Goal: Task Accomplishment & Management: Manage account settings

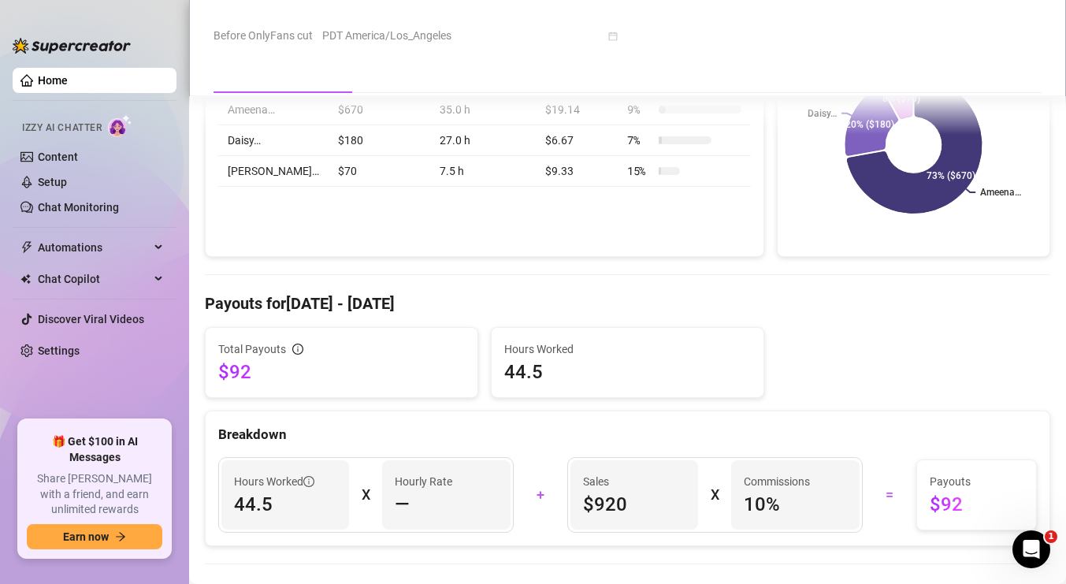
scroll to position [428, 0]
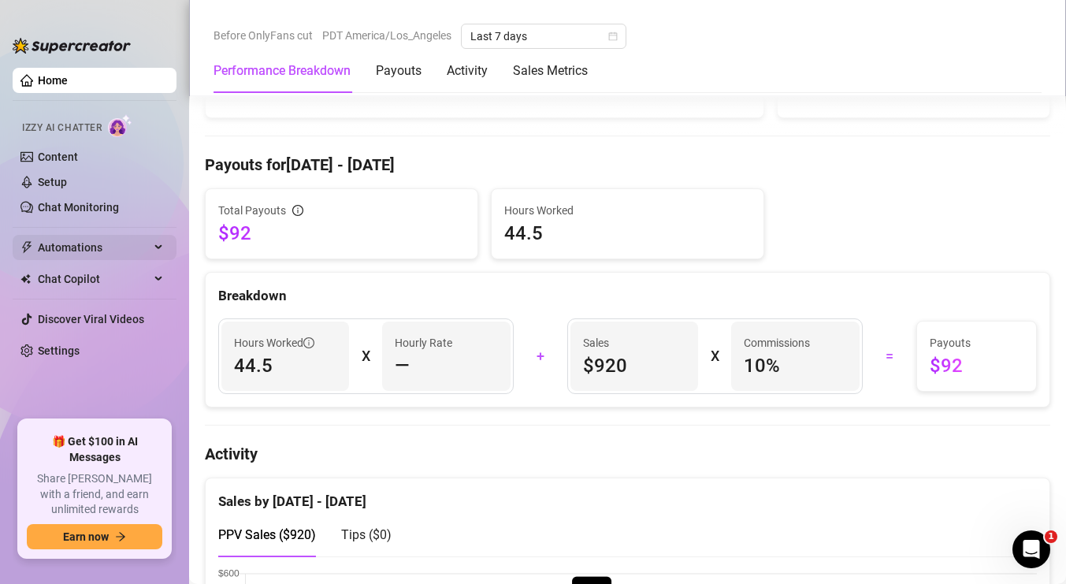
click at [104, 248] on span "Automations" at bounding box center [94, 247] width 112 height 25
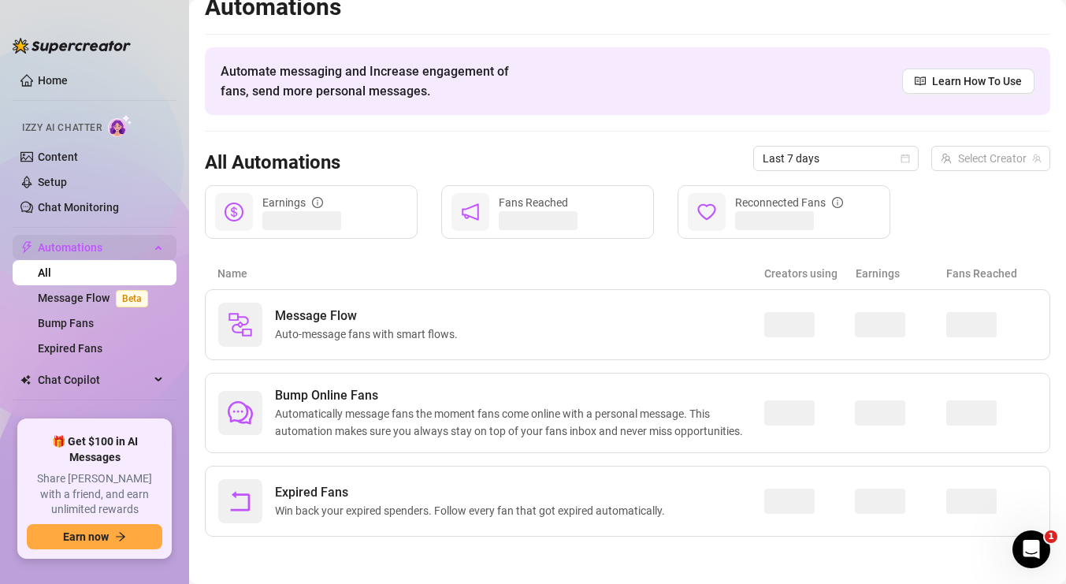
scroll to position [19, 0]
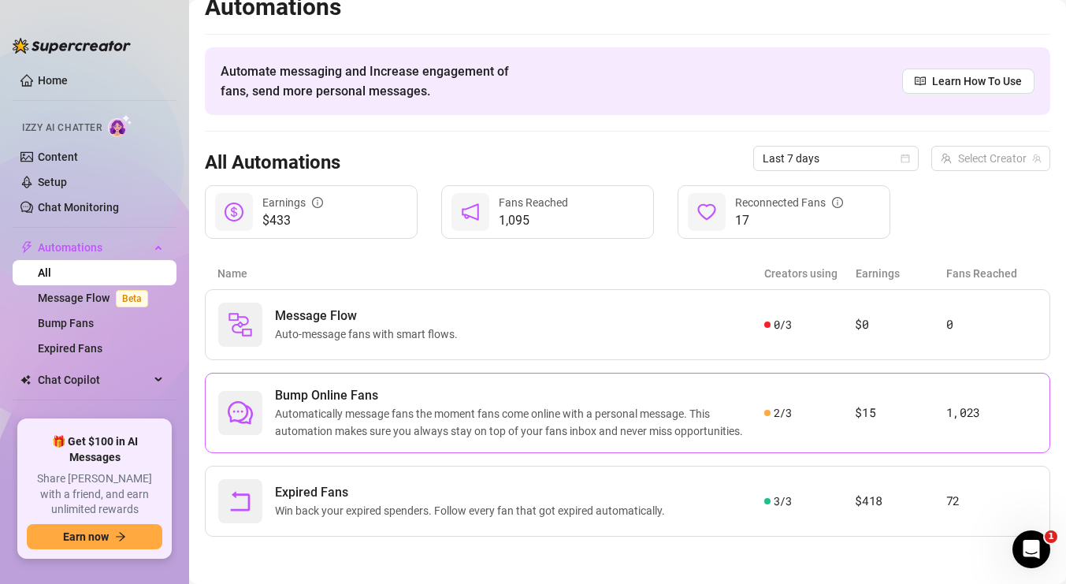
click at [340, 380] on div "Bump Online Fans Automatically message fans the moment fans come online with a …" at bounding box center [627, 413] width 845 height 80
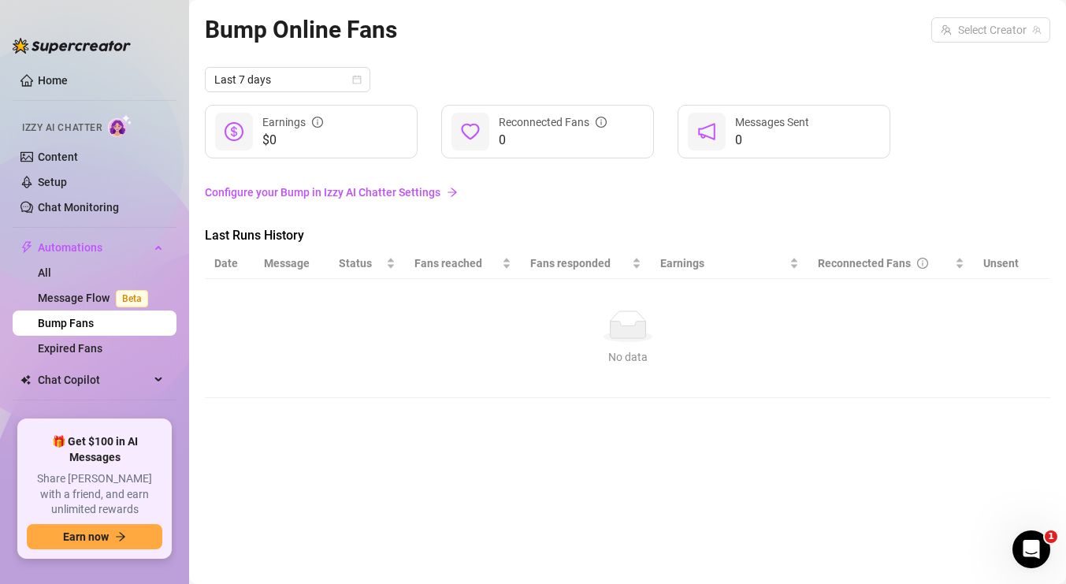
click at [393, 190] on link "Configure your Bump in Izzy AI Chatter Settings" at bounding box center [627, 192] width 845 height 17
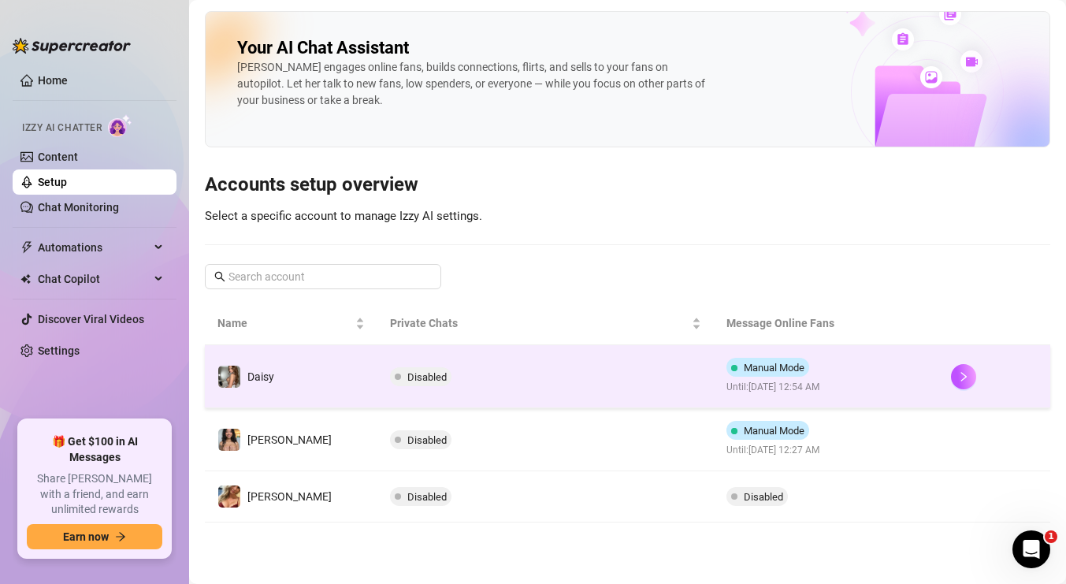
click at [731, 383] on span "Until: [DATE] 12:54 AM" at bounding box center [772, 387] width 93 height 15
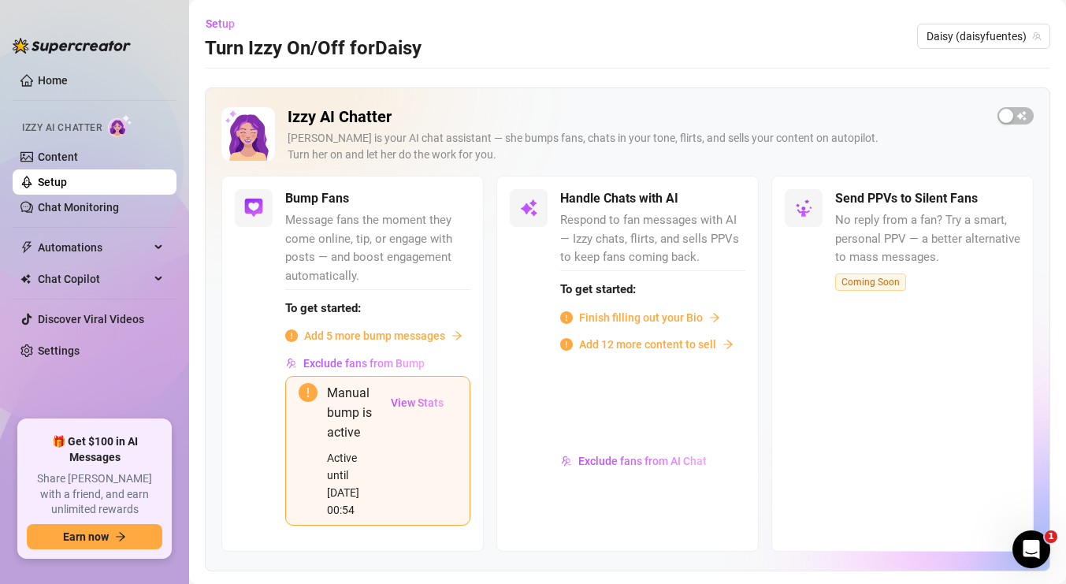
scroll to position [81, 0]
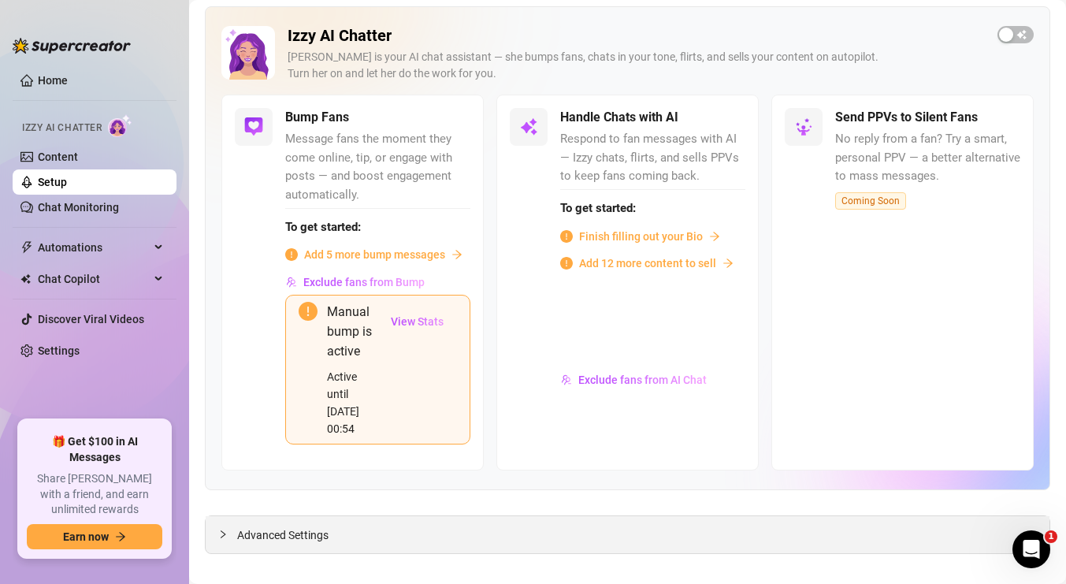
click at [655, 518] on div "Advanced Settings" at bounding box center [628, 534] width 844 height 37
click at [290, 526] on span "Advanced Settings" at bounding box center [282, 534] width 91 height 17
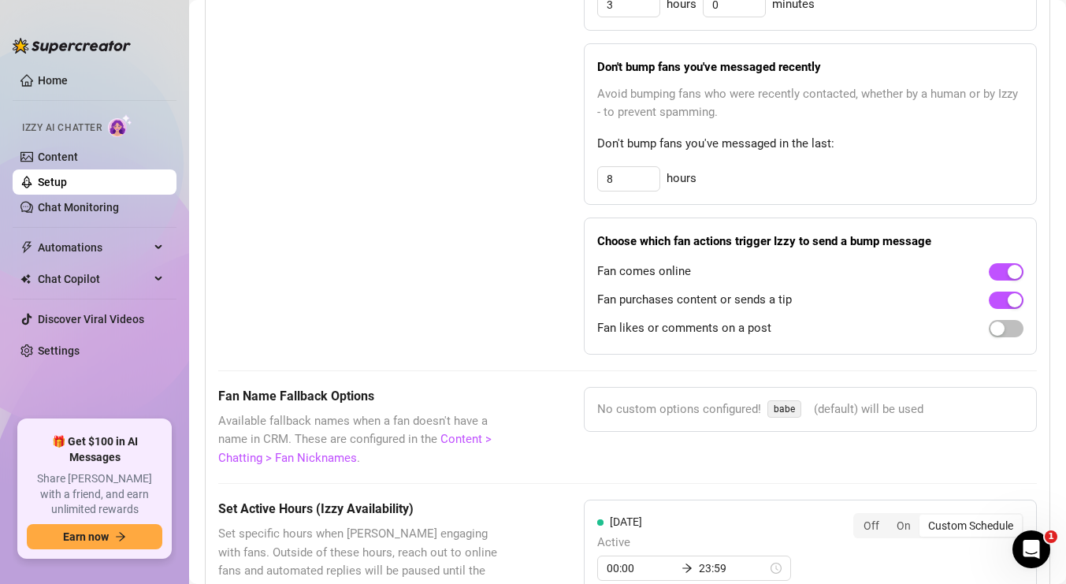
scroll to position [1240, 0]
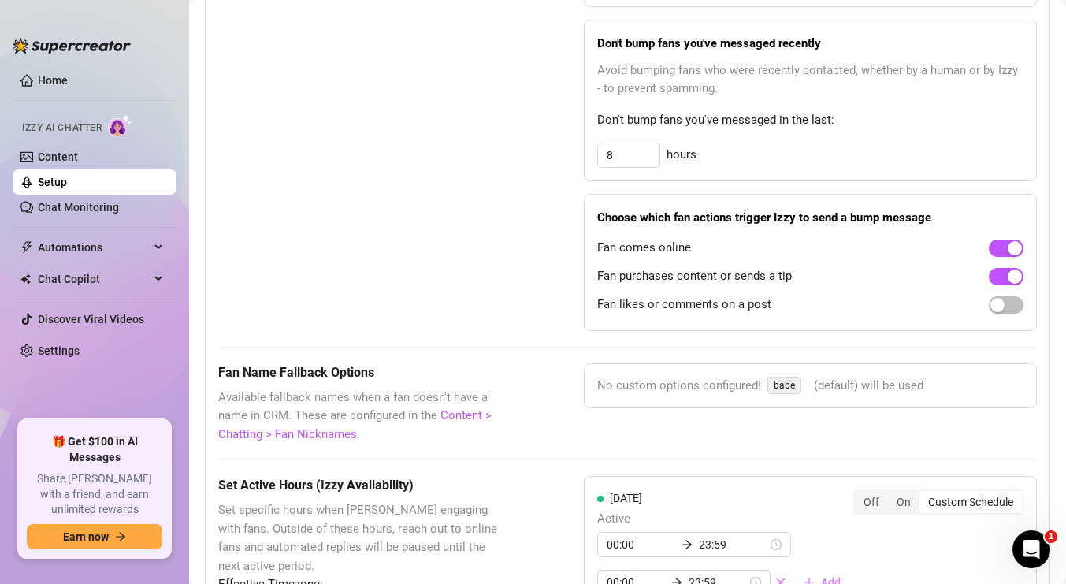
click at [791, 377] on span "babe" at bounding box center [784, 385] width 34 height 17
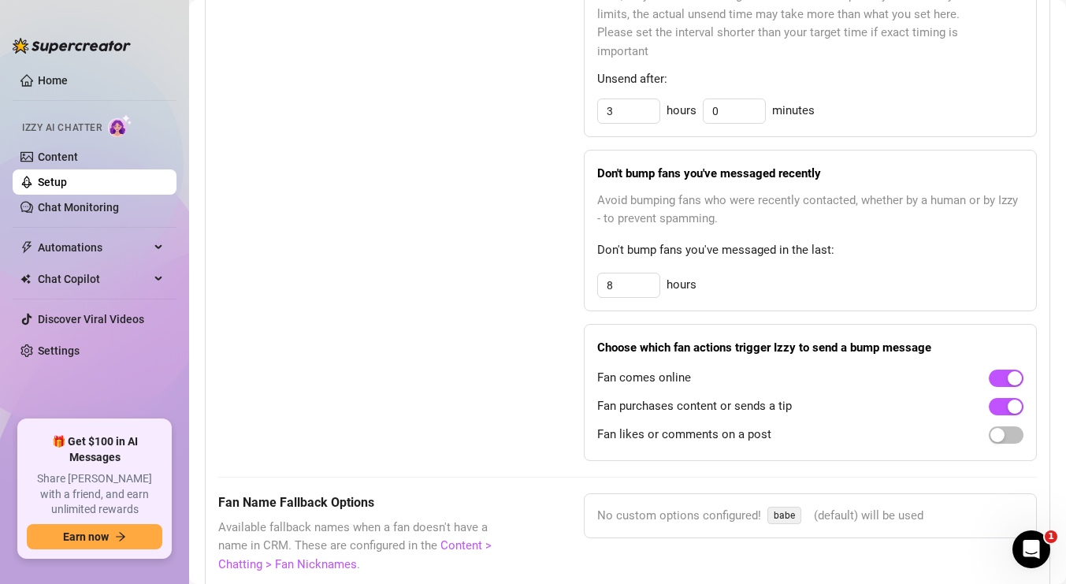
scroll to position [1413, 0]
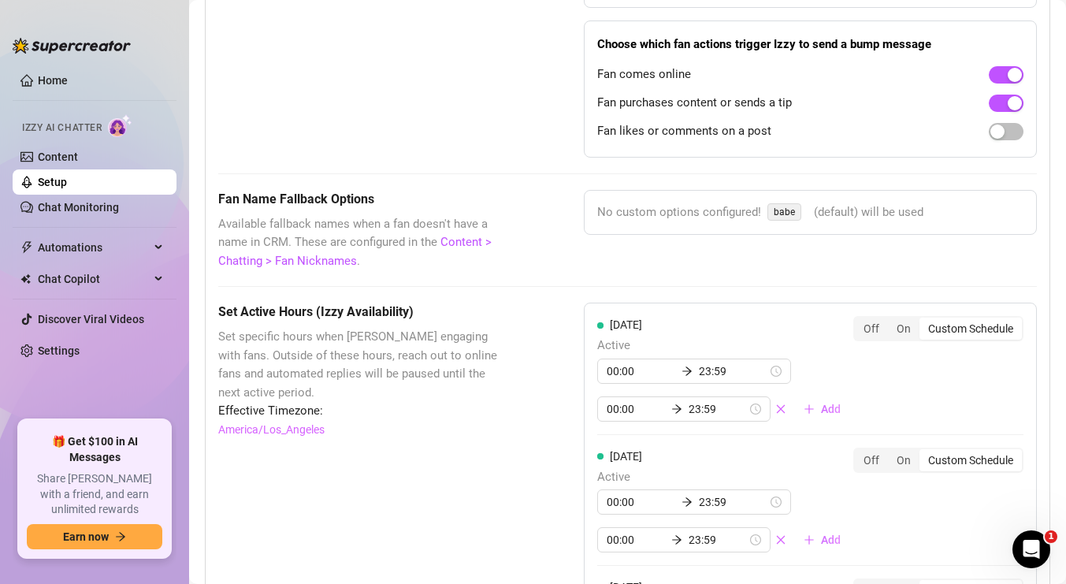
click at [825, 203] on span "(default) will be used" at bounding box center [868, 212] width 109 height 19
click at [787, 203] on span "babe" at bounding box center [784, 211] width 34 height 17
click at [341, 244] on link "Content > Chatting > Fan Nicknames" at bounding box center [354, 251] width 273 height 33
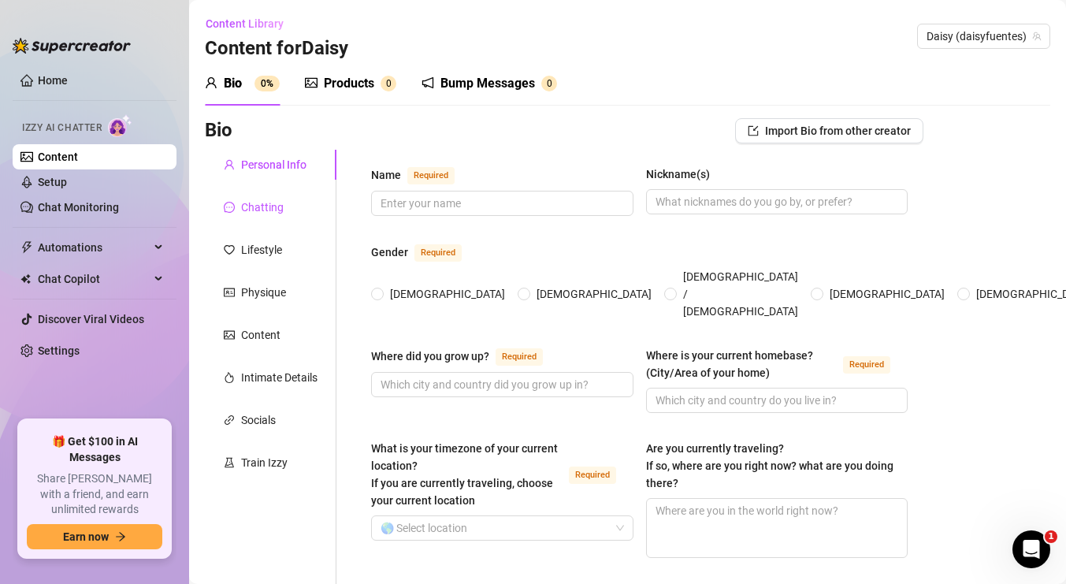
click at [274, 206] on div "Chatting" at bounding box center [262, 207] width 43 height 17
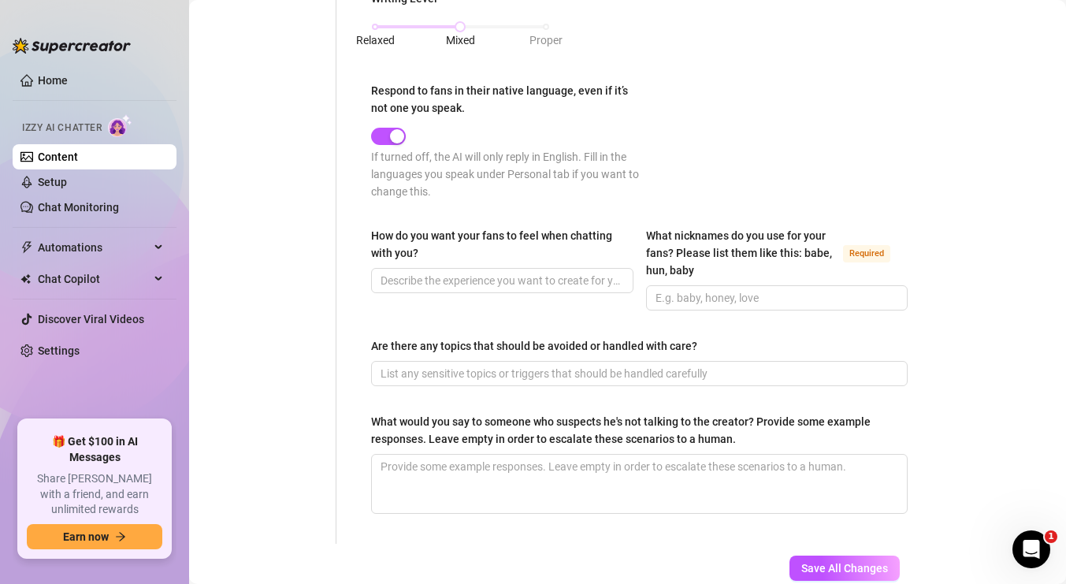
scroll to position [887, 0]
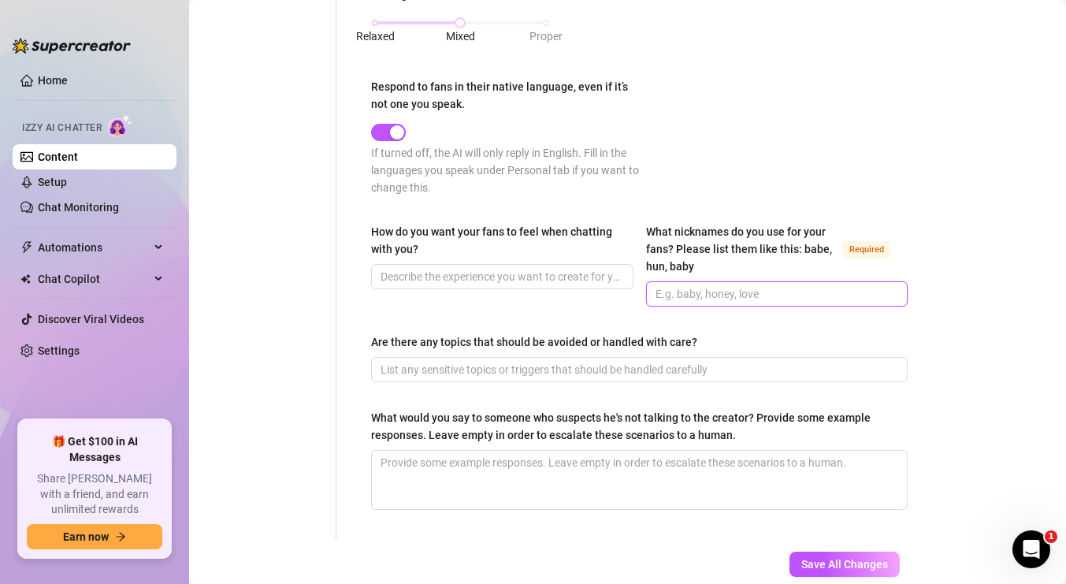
click at [712, 286] on input "What nicknames do you use for your fans? Please list them like this: babe, hun,…" at bounding box center [775, 293] width 240 height 17
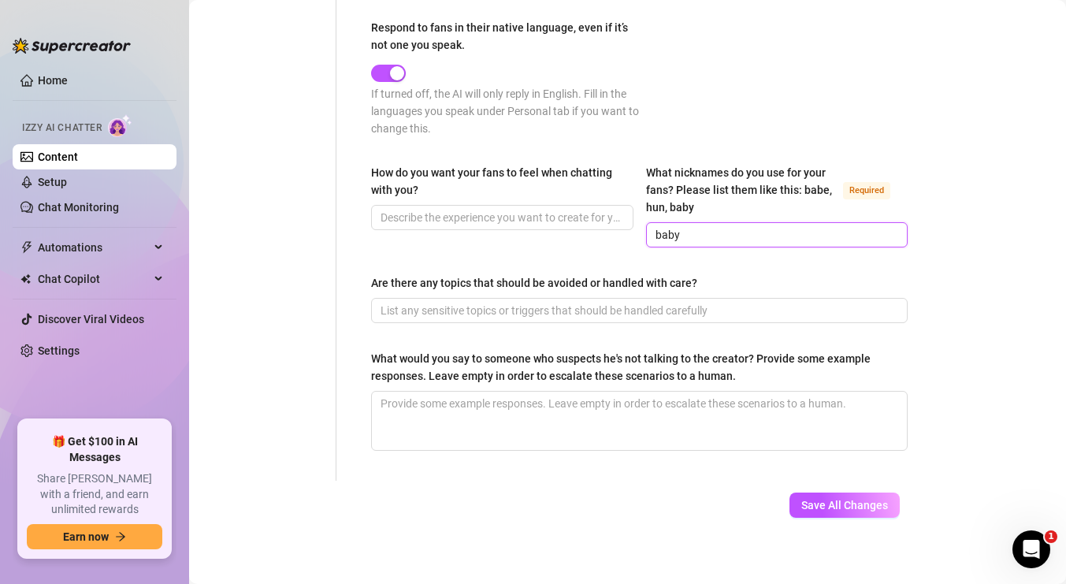
scroll to position [953, 0]
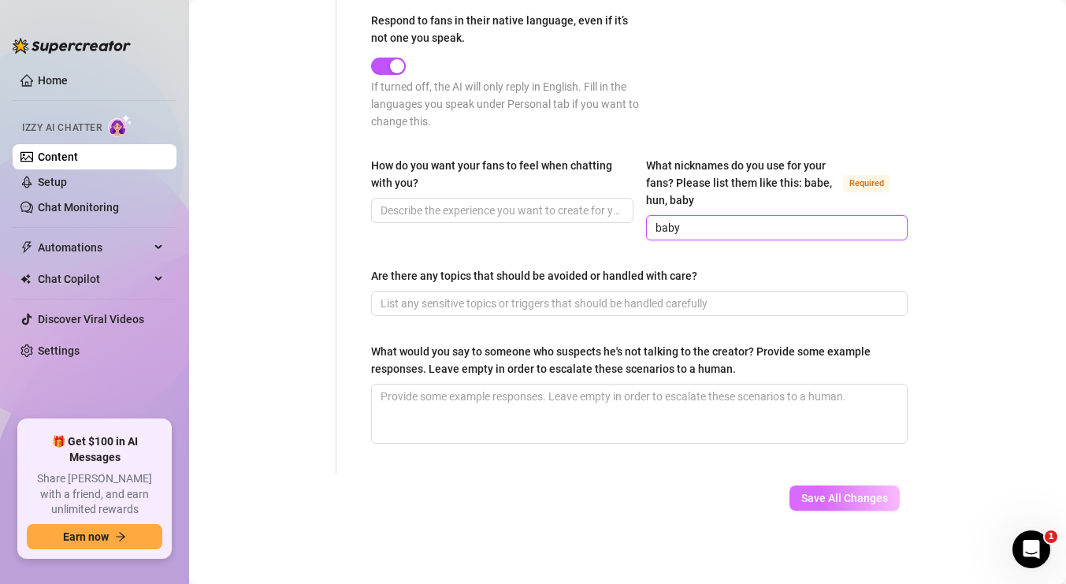
type input "baby"
click at [842, 498] on span "Save All Changes" at bounding box center [844, 498] width 87 height 13
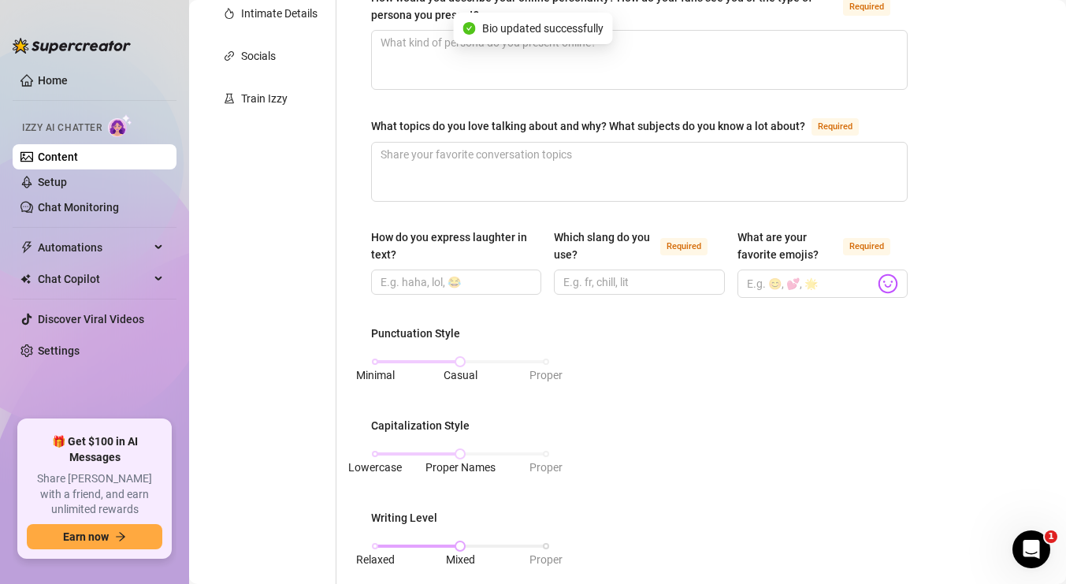
scroll to position [0, 0]
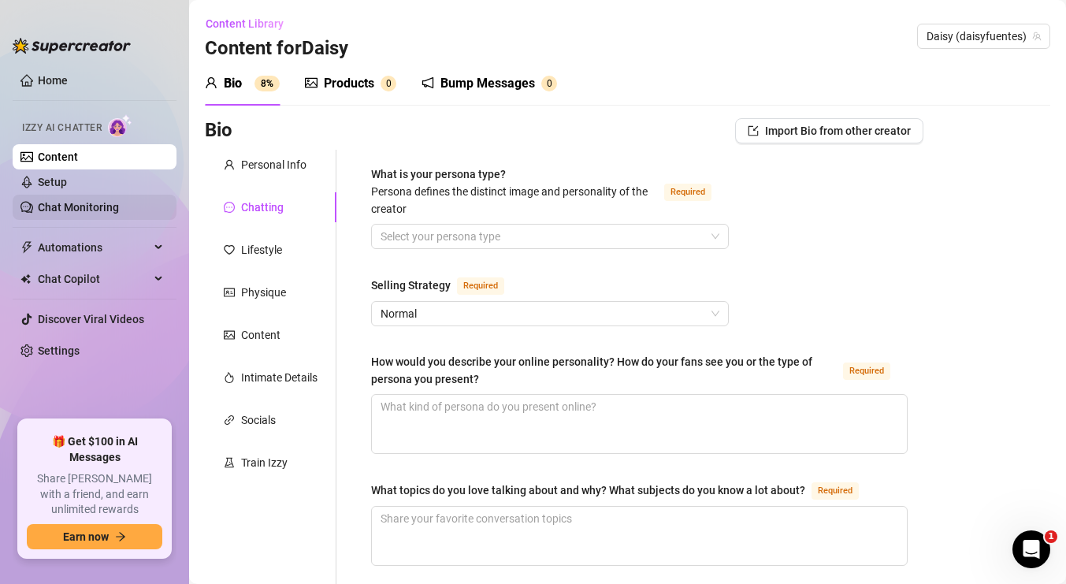
click at [119, 201] on link "Chat Monitoring" at bounding box center [78, 207] width 81 height 13
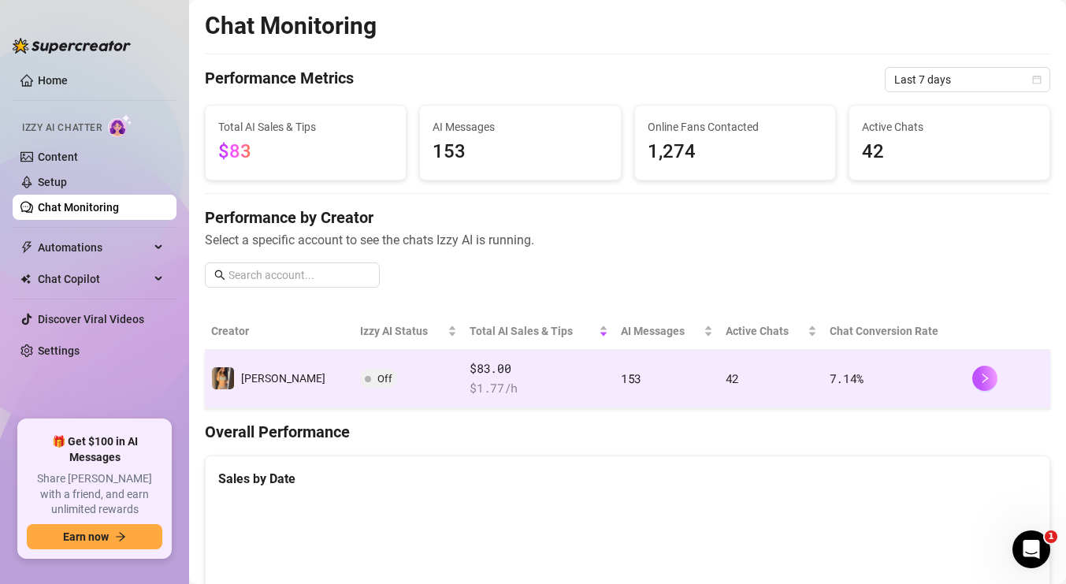
click at [376, 391] on td "Off" at bounding box center [408, 379] width 109 height 58
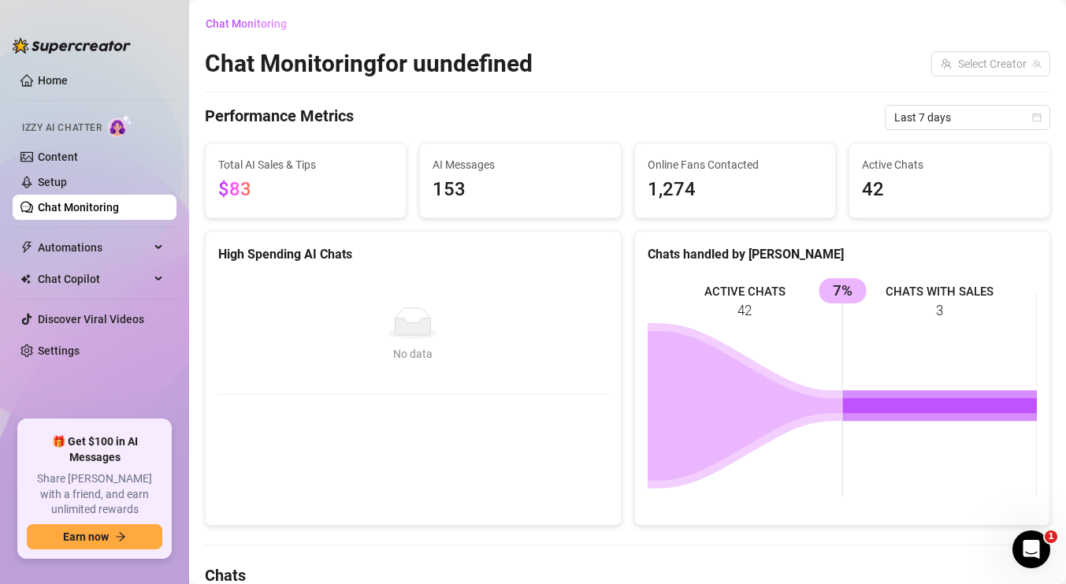
click at [119, 262] on ul "Home Izzy AI Chatter Content Setup Chat Monitoring Automations All Message Flow…" at bounding box center [95, 237] width 164 height 352
click at [119, 254] on span "Automations" at bounding box center [94, 247] width 112 height 25
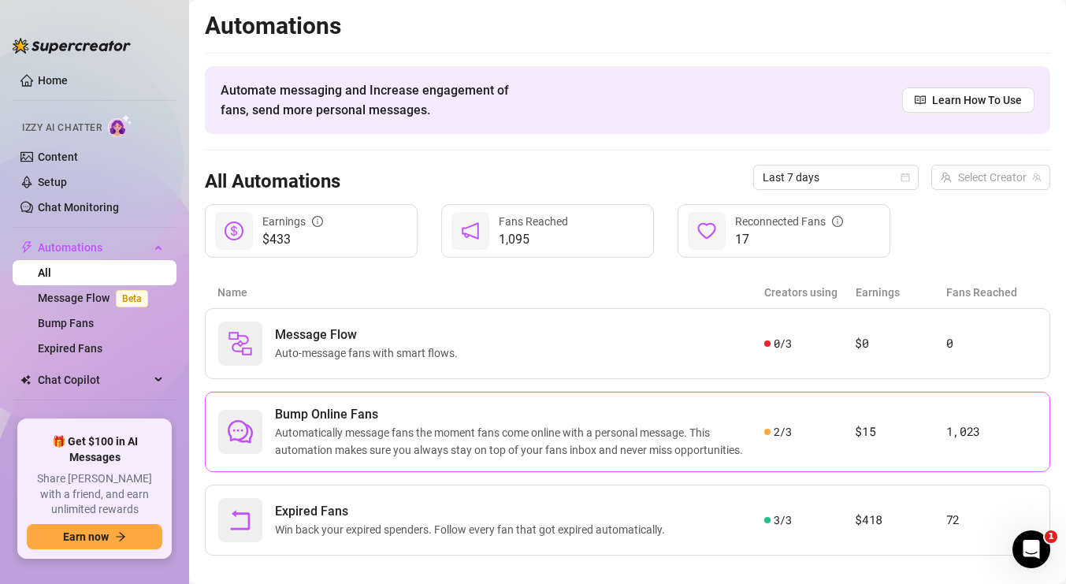
click at [373, 407] on span "Bump Online Fans" at bounding box center [519, 414] width 489 height 19
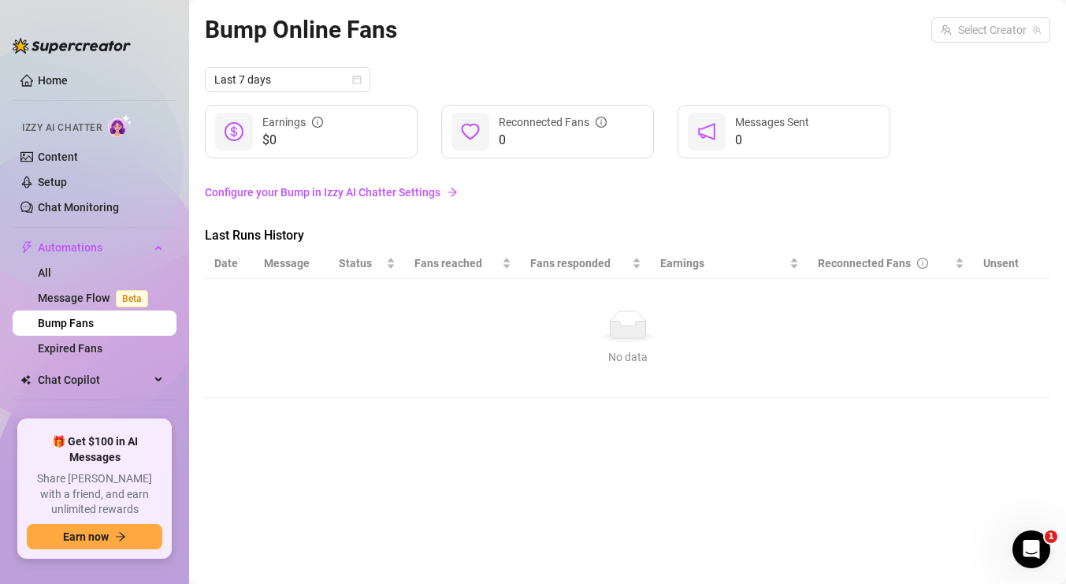
click at [415, 196] on link "Configure your Bump in Izzy AI Chatter Settings" at bounding box center [627, 192] width 845 height 17
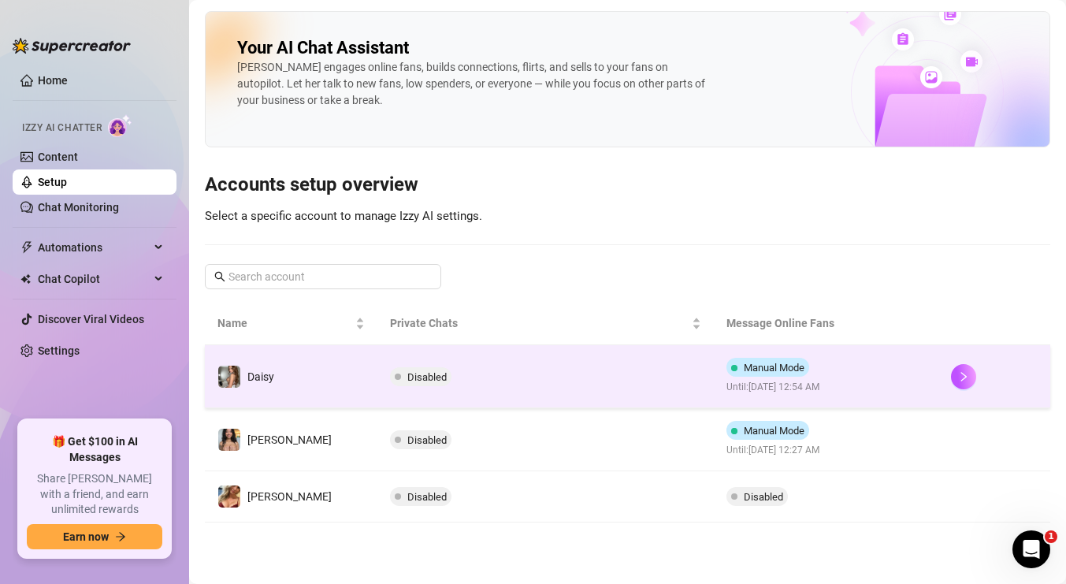
click at [488, 368] on td "Disabled" at bounding box center [545, 376] width 336 height 63
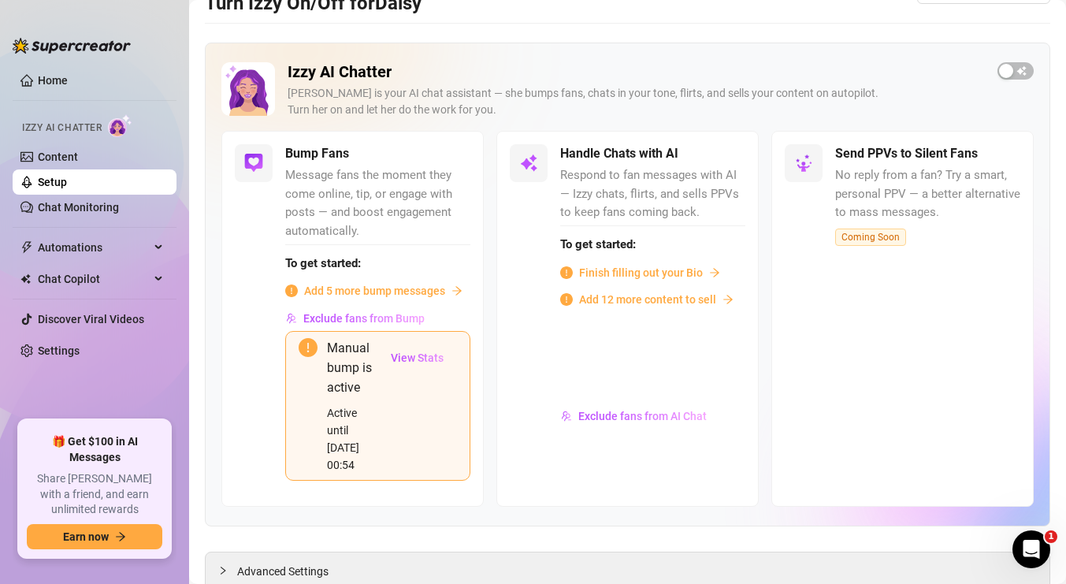
scroll to position [81, 0]
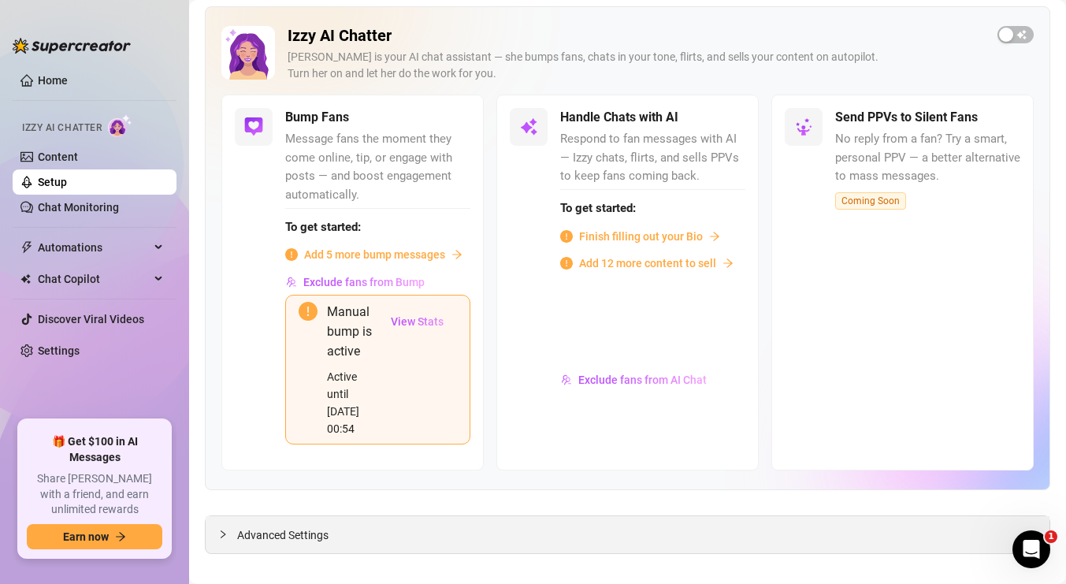
click at [291, 526] on span "Advanced Settings" at bounding box center [282, 534] width 91 height 17
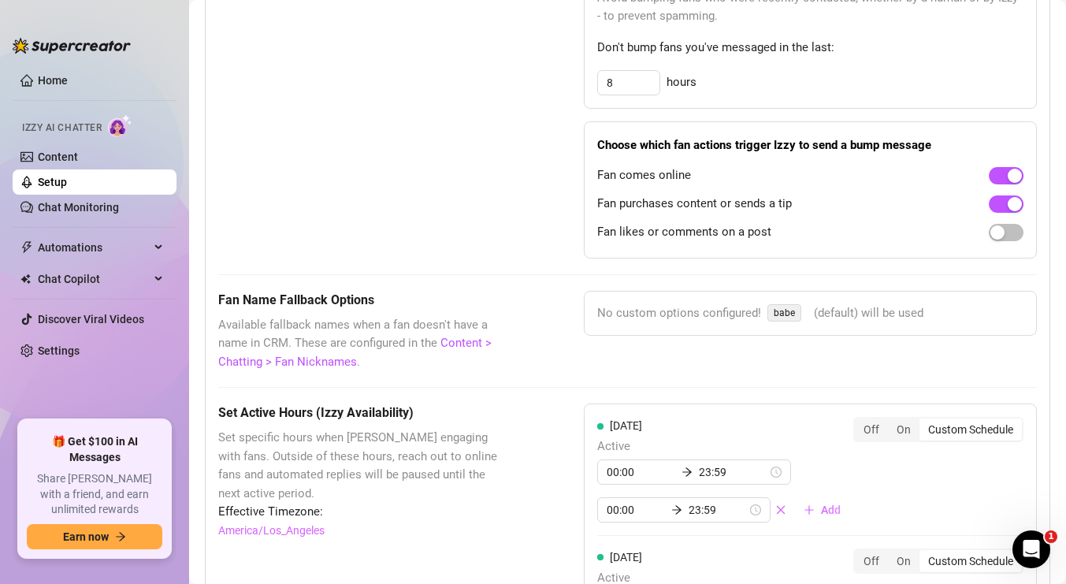
scroll to position [1439, 0]
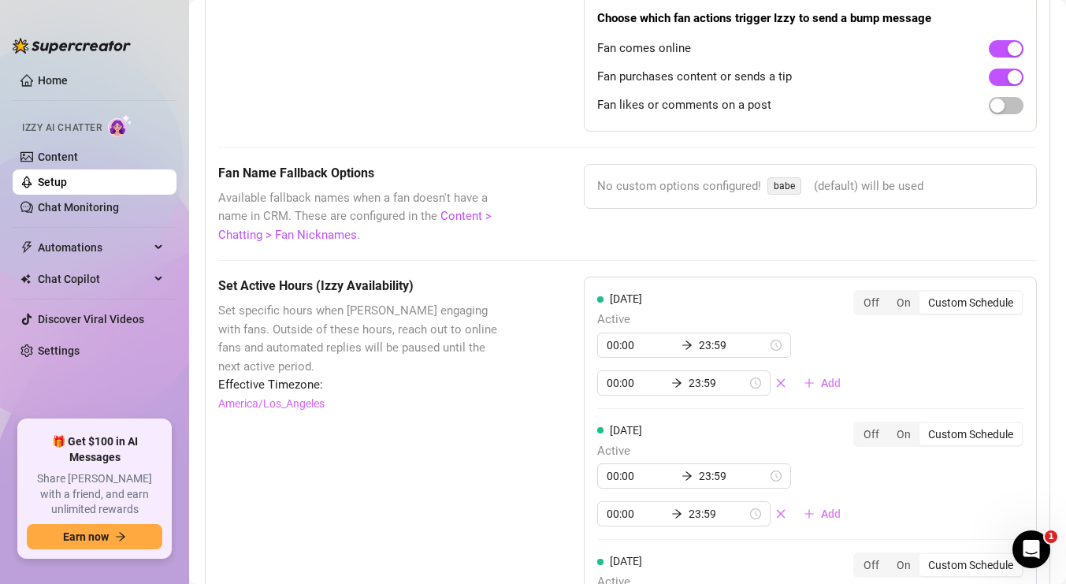
click at [787, 177] on span "babe" at bounding box center [784, 185] width 34 height 17
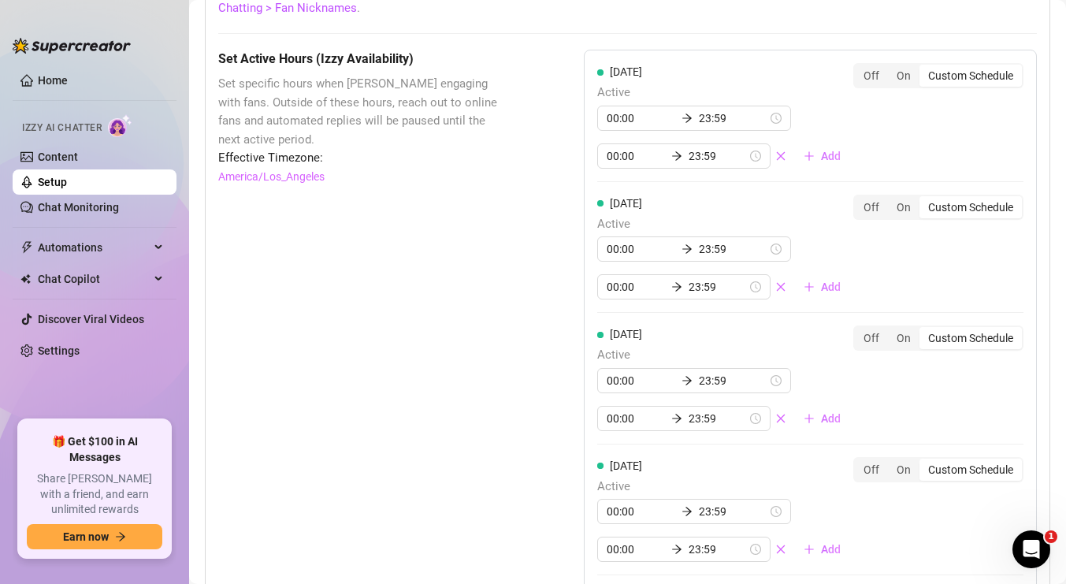
scroll to position [1545, 0]
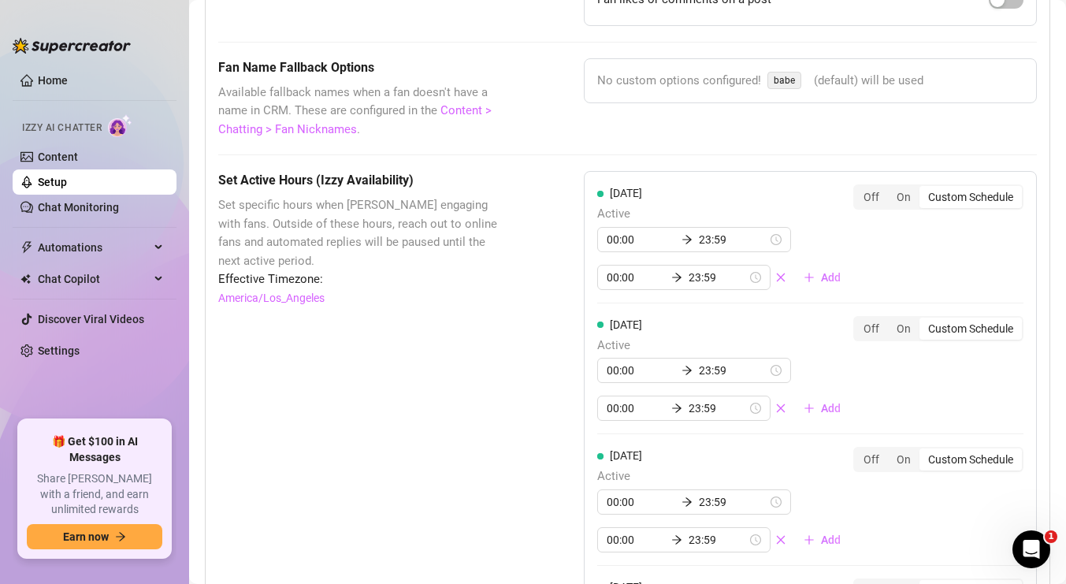
click at [249, 119] on link "Content > Chatting > Fan Nicknames" at bounding box center [354, 119] width 273 height 33
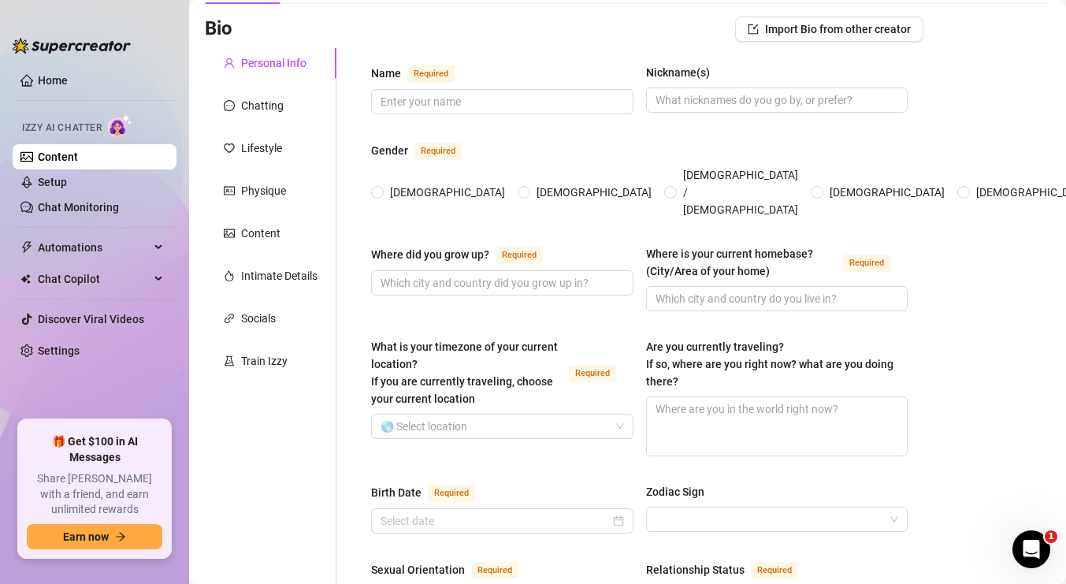
scroll to position [61, 0]
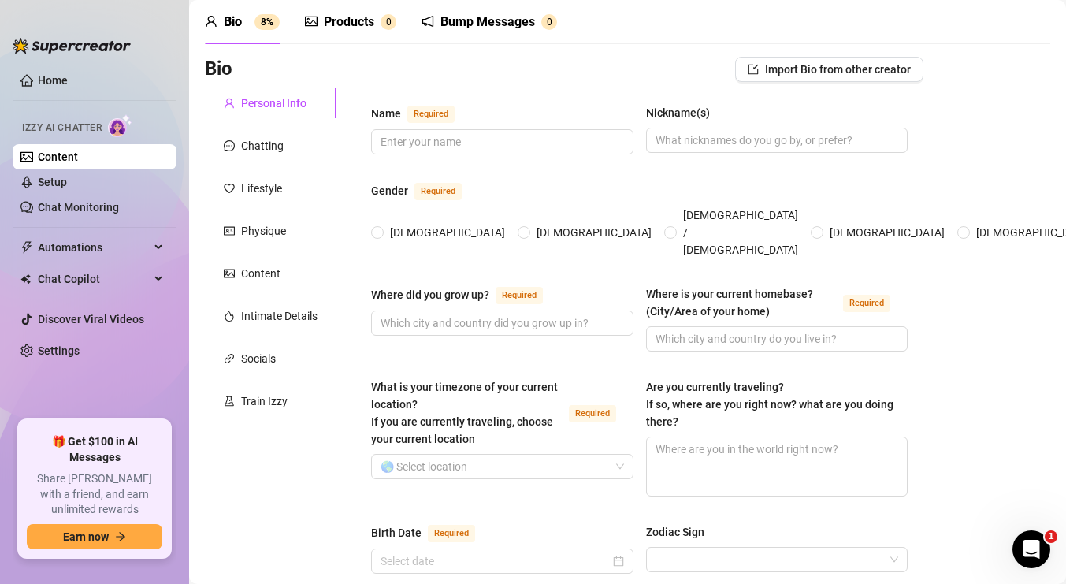
click at [505, 38] on div "Bump Messages 0" at bounding box center [488, 22] width 135 height 44
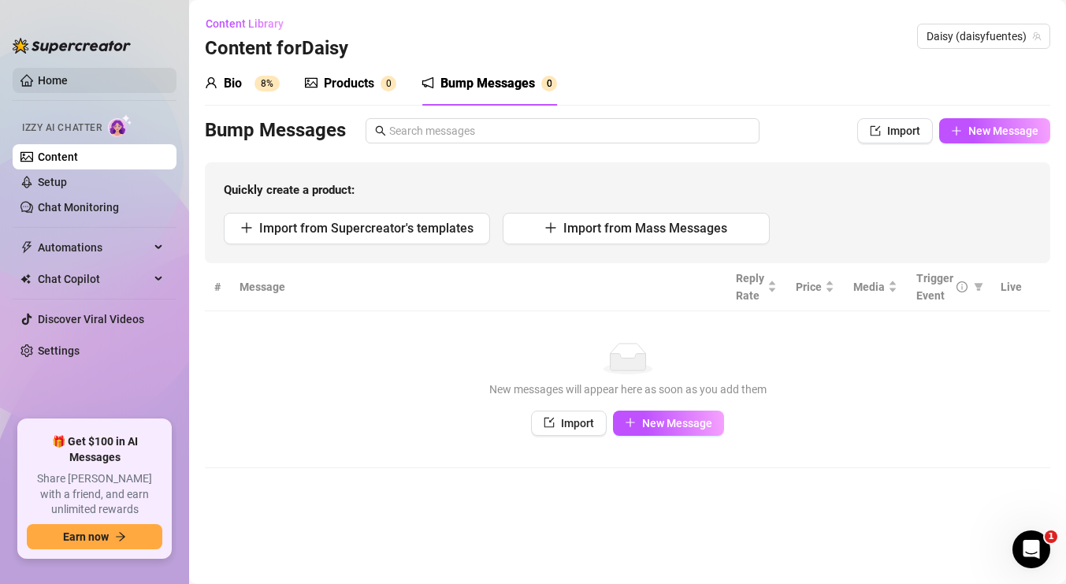
click at [68, 87] on link "Home" at bounding box center [53, 80] width 30 height 13
